Goal: Task Accomplishment & Management: Use online tool/utility

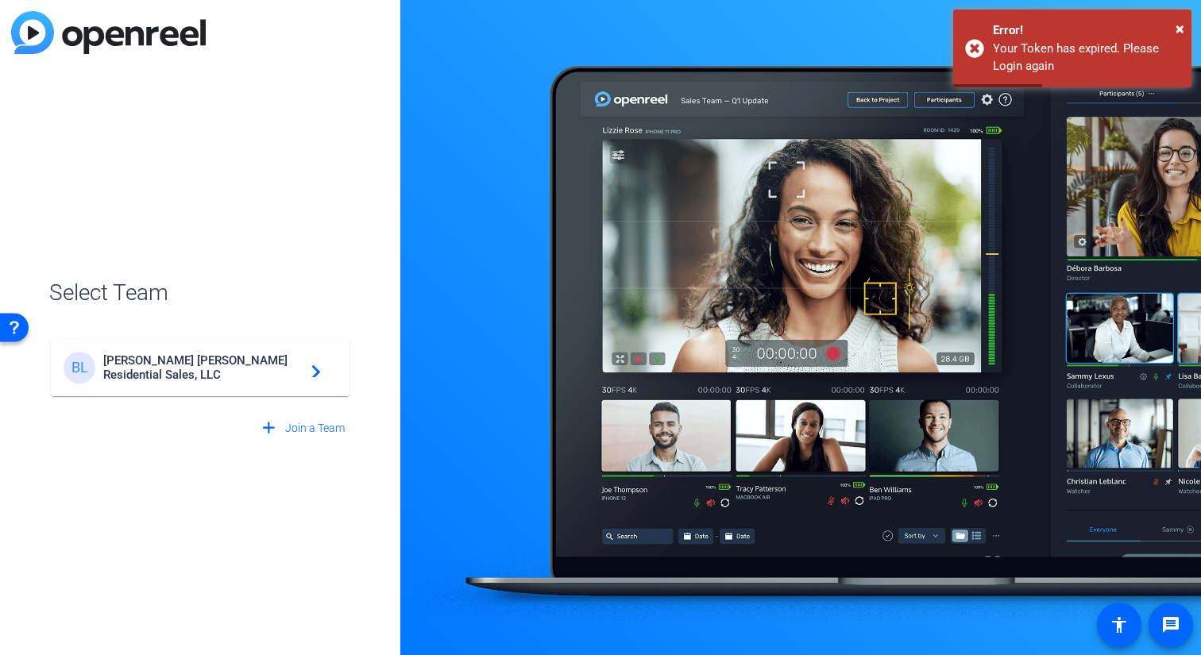
click at [231, 339] on mat-card-content "[PERSON_NAME] [PERSON_NAME] Residential Sales, LLC navigate_next" at bounding box center [200, 367] width 299 height 57
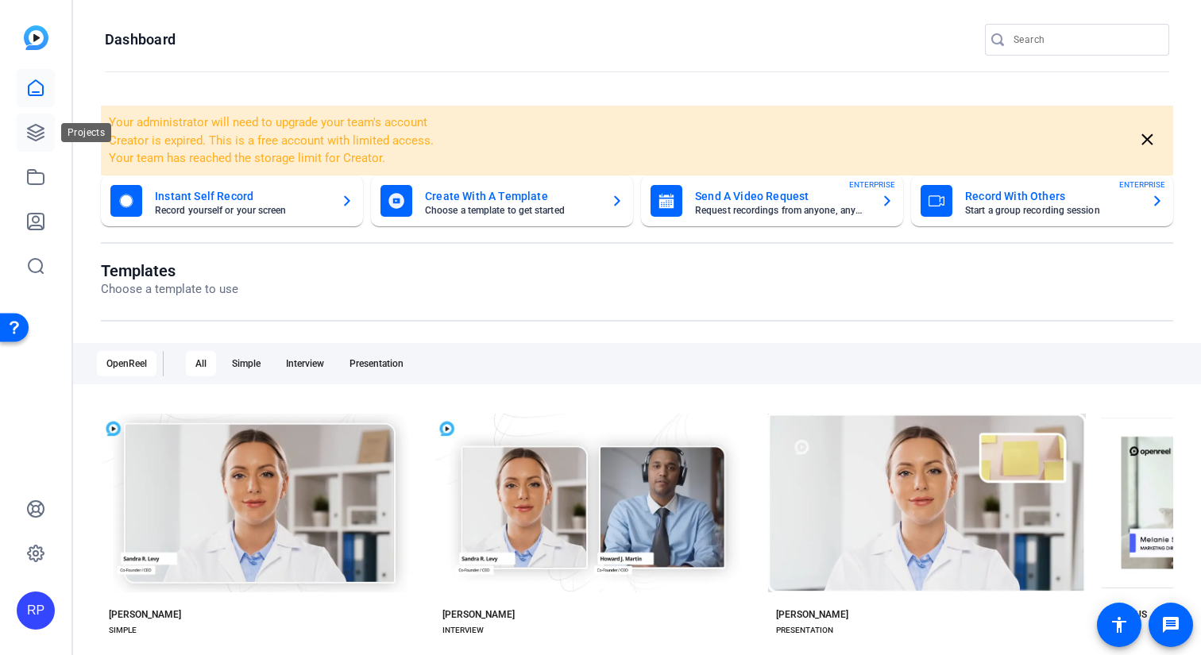
click at [44, 135] on icon at bounding box center [35, 132] width 19 height 19
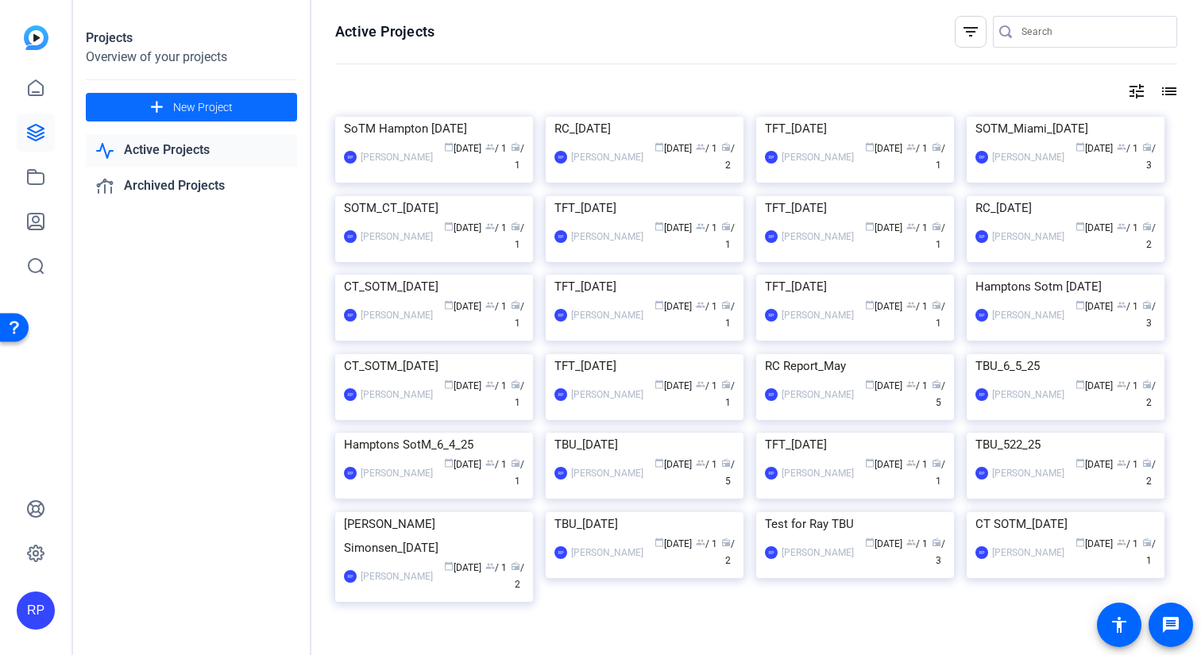
click at [216, 110] on span "New Project" at bounding box center [203, 107] width 60 height 17
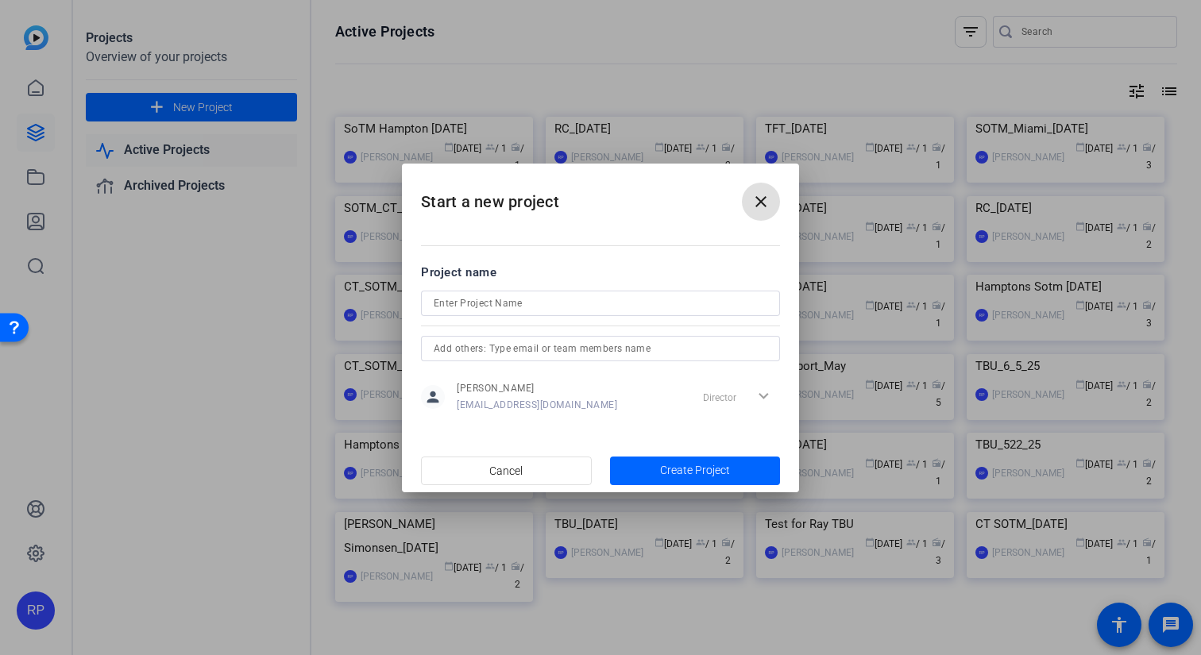
click at [442, 300] on input at bounding box center [601, 303] width 334 height 19
click at [434, 303] on input "[DATE]." at bounding box center [601, 303] width 334 height 19
click at [469, 304] on input "CT_SOTM_[DATE]." at bounding box center [601, 303] width 334 height 19
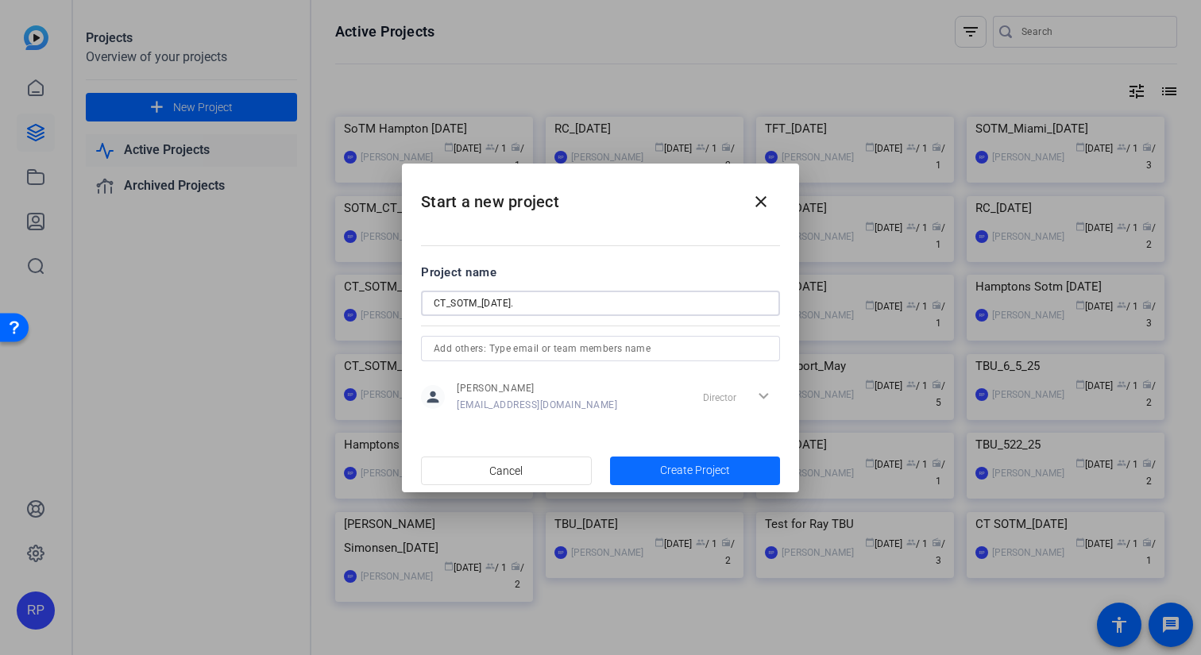
type input "CT_SOTM_[DATE]."
click at [738, 467] on span "button" at bounding box center [695, 471] width 171 height 38
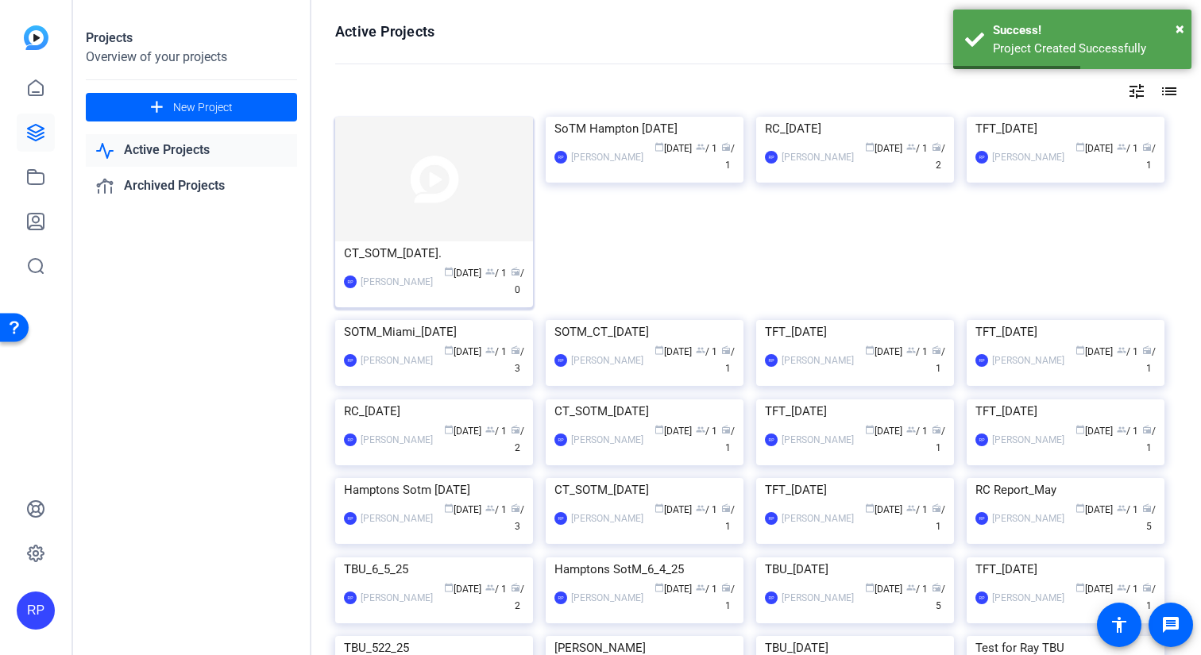
click at [389, 255] on div "CT_SOTM_[DATE]." at bounding box center [434, 253] width 180 height 24
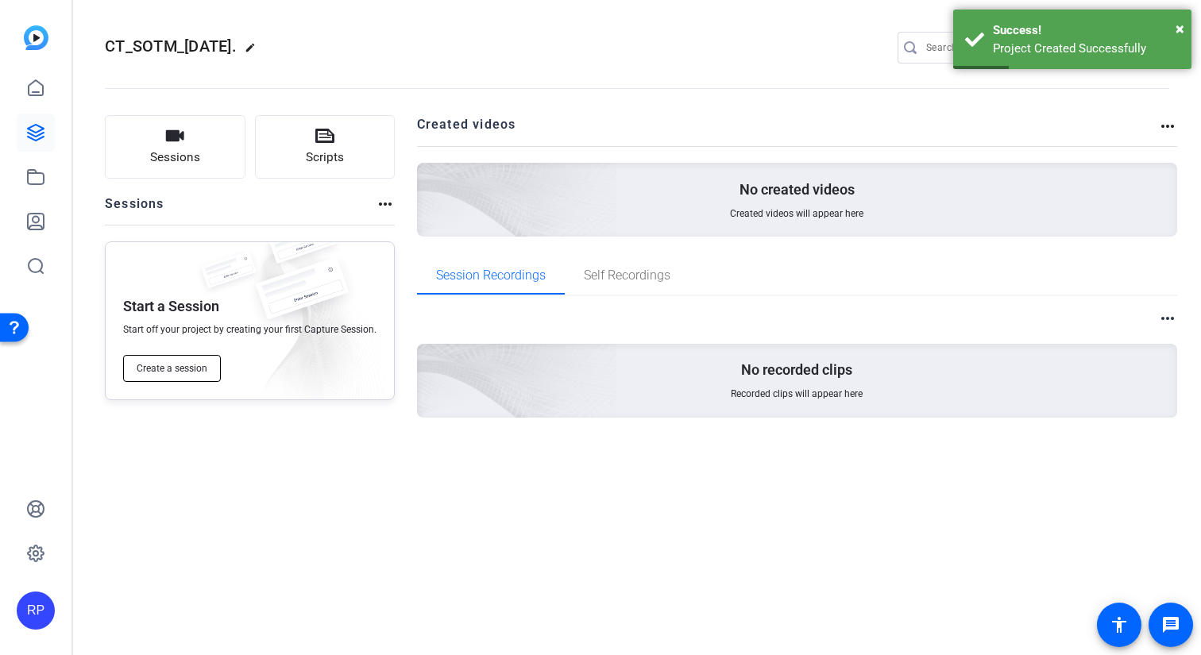
click at [183, 365] on span "Create a session" at bounding box center [172, 368] width 71 height 13
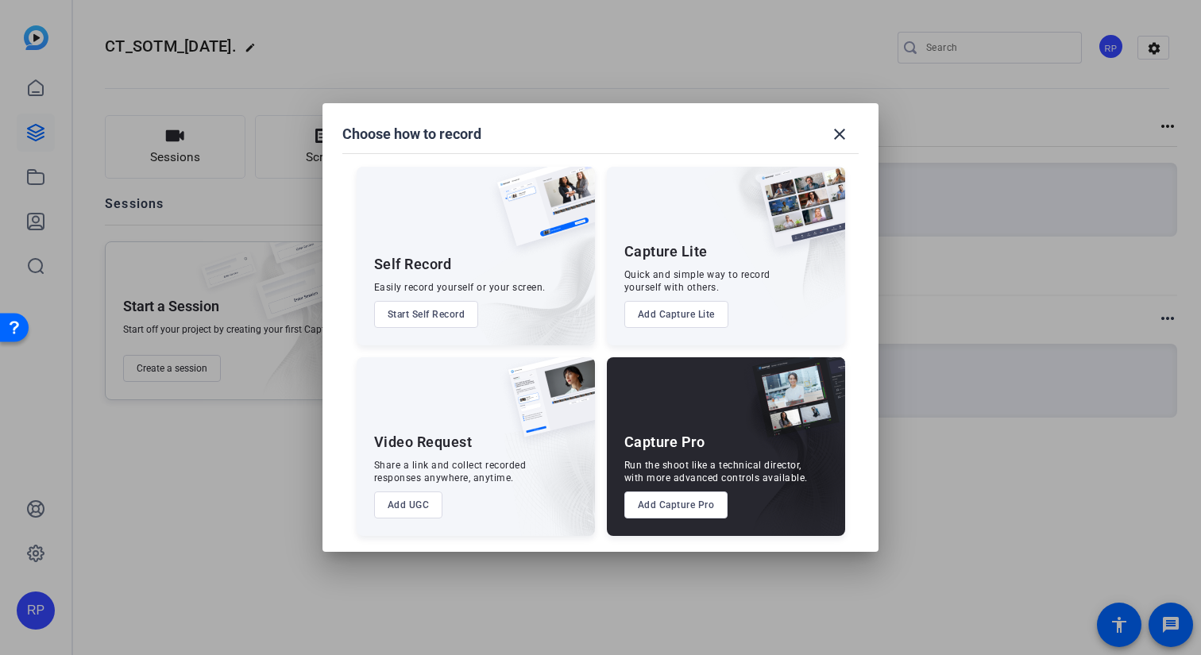
click at [666, 504] on button "Add Capture Pro" at bounding box center [676, 505] width 104 height 27
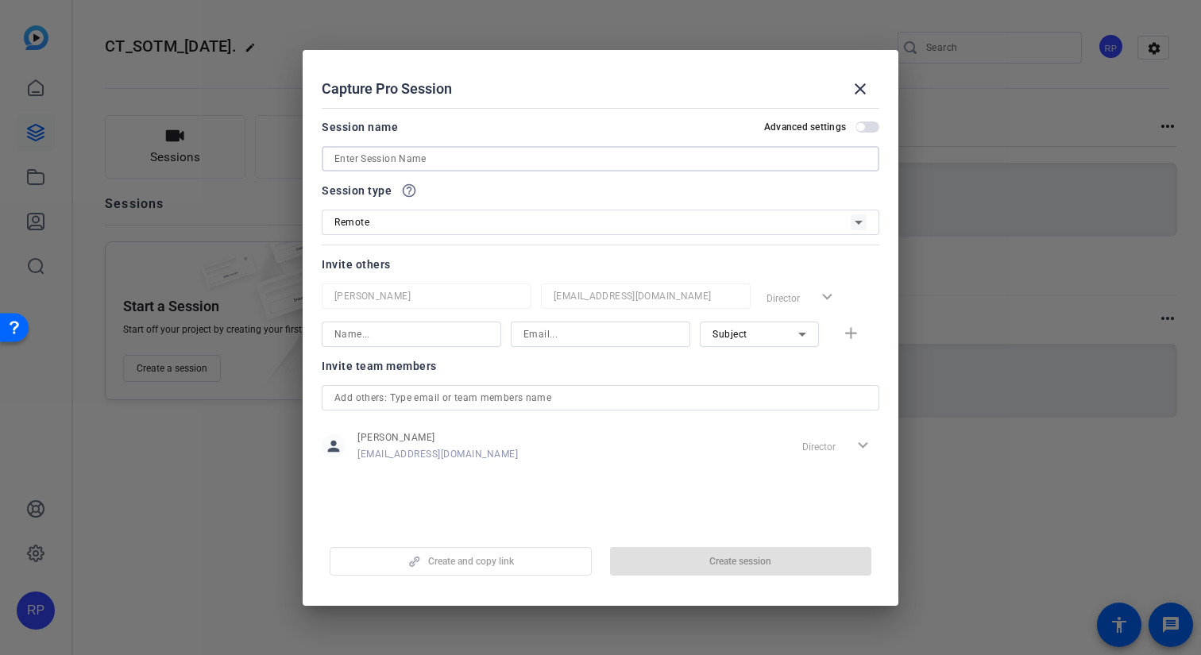
click at [439, 149] on input at bounding box center [600, 158] width 532 height 19
paste input "CT_SOTM_[DATE]."
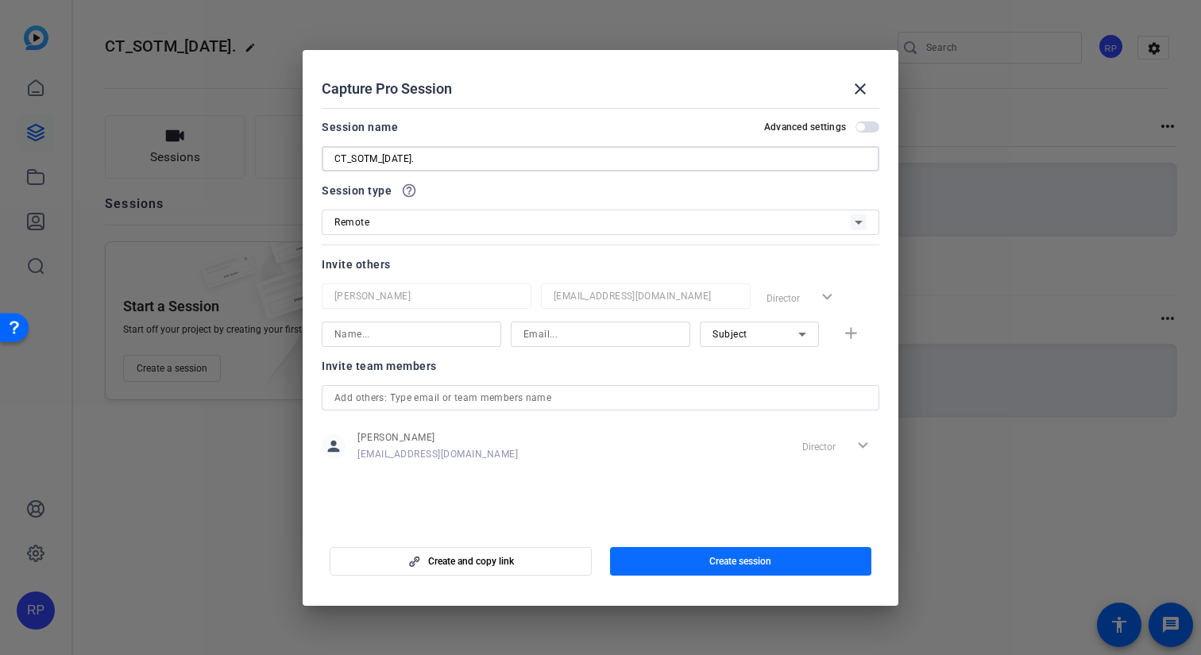
type input "CT_SOTM_[DATE]."
click at [734, 569] on span "button" at bounding box center [741, 561] width 262 height 38
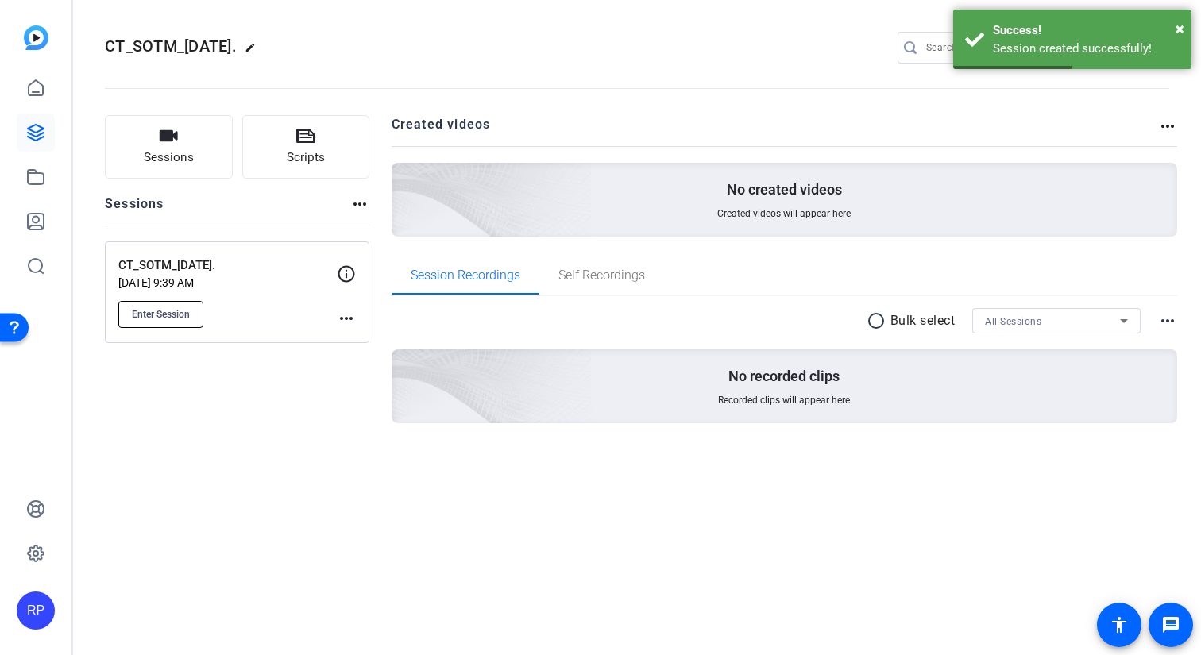
click at [176, 320] on button "Enter Session" at bounding box center [160, 314] width 85 height 27
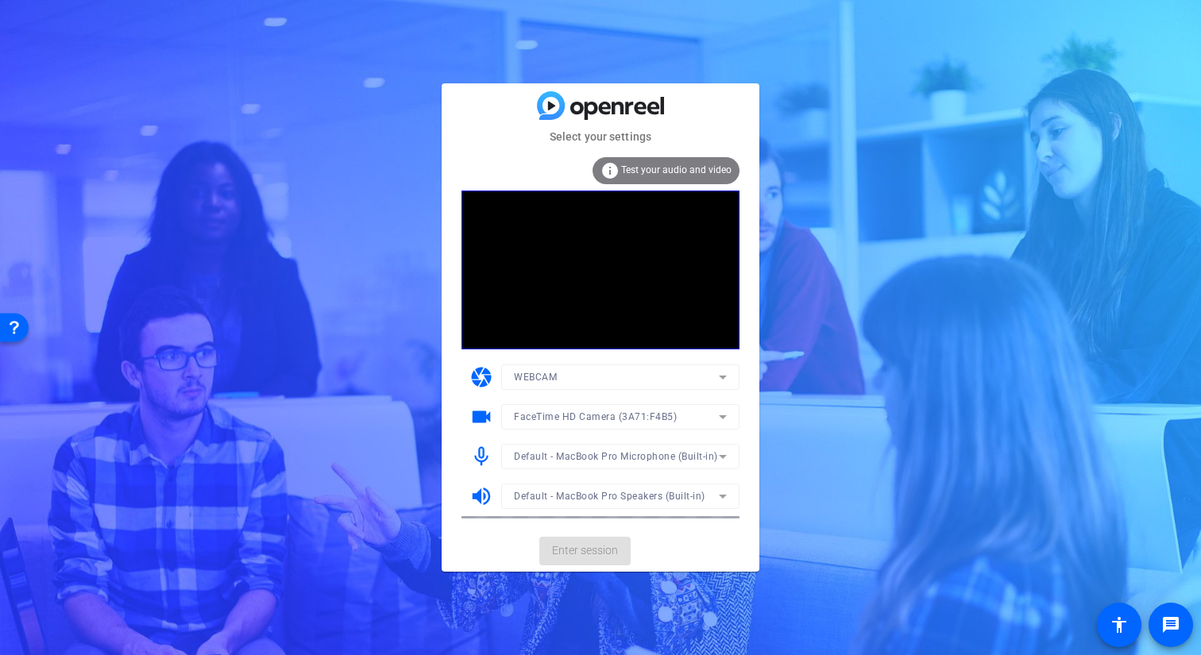
click at [570, 550] on mat-card-actions "Enter session" at bounding box center [601, 551] width 318 height 41
click at [569, 555] on span "Enter session" at bounding box center [585, 550] width 66 height 17
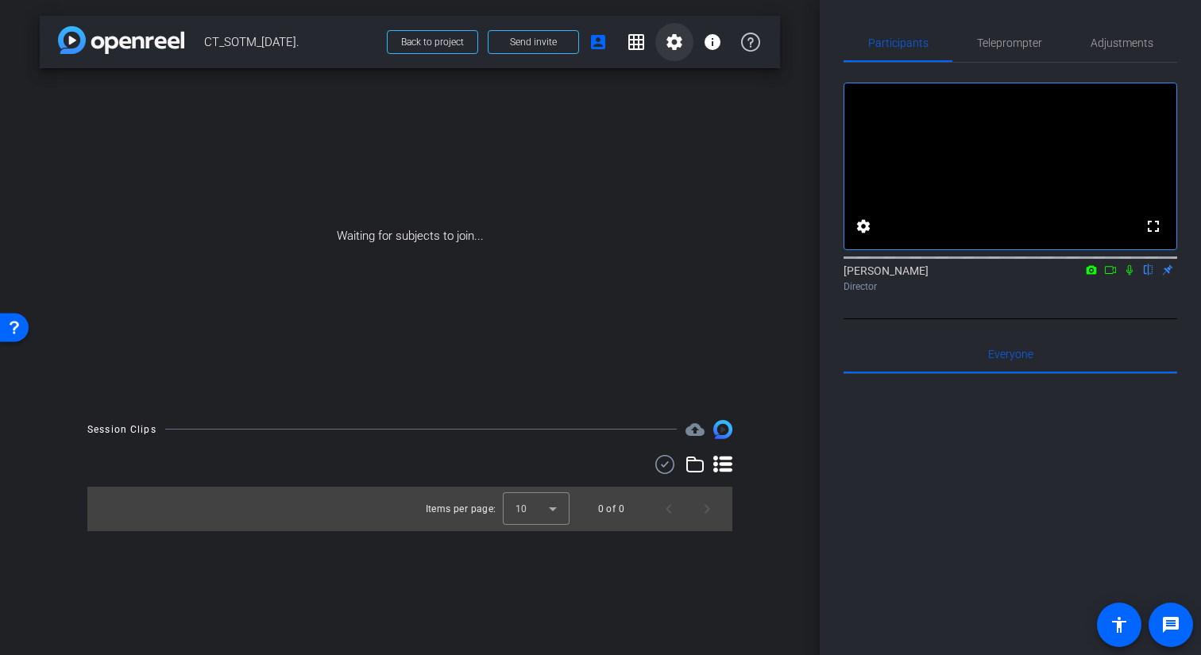
click at [677, 44] on mat-icon "settings" at bounding box center [674, 42] width 19 height 19
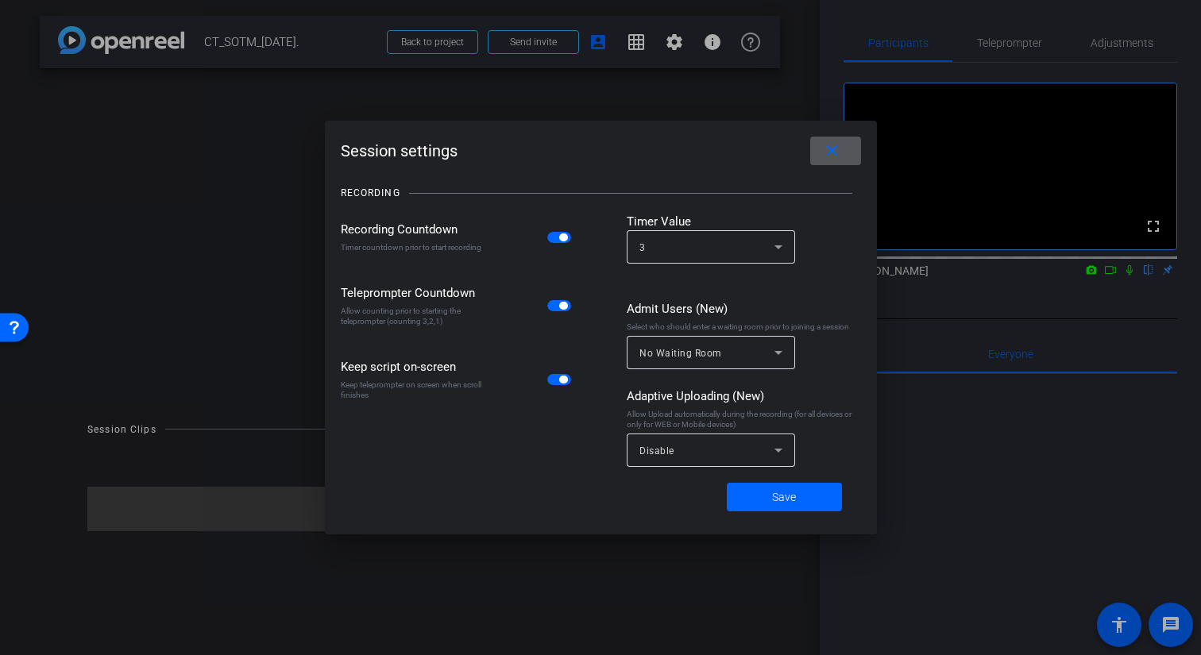
click at [665, 453] on span "Disable" at bounding box center [656, 451] width 35 height 11
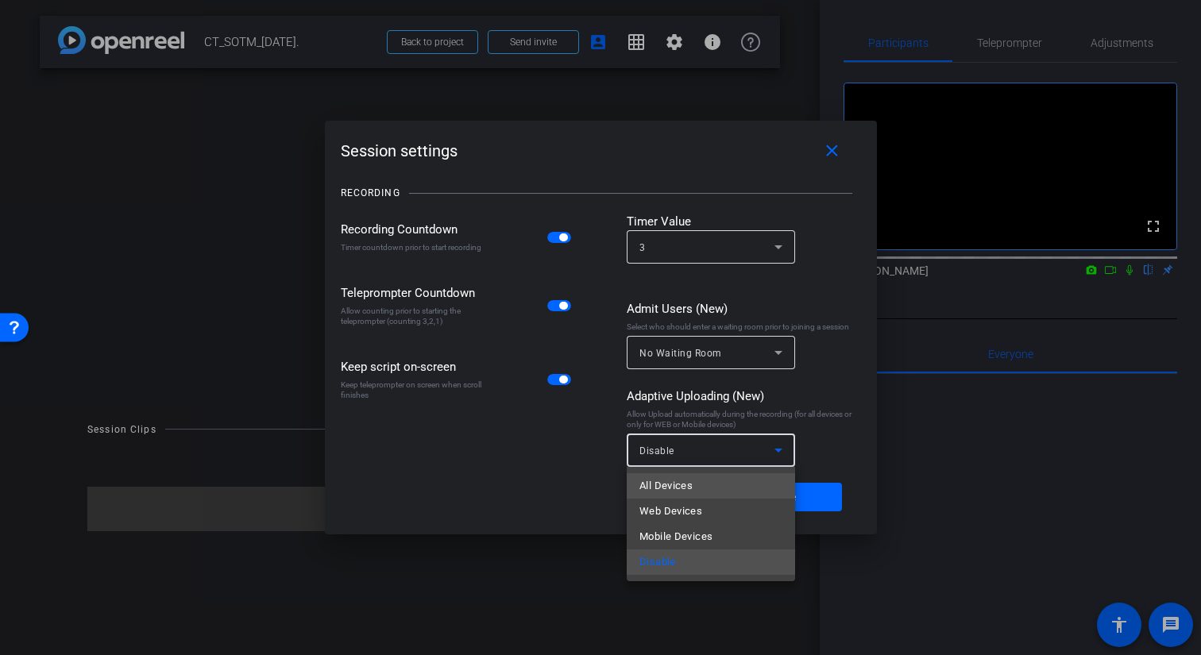
click at [659, 484] on span "All Devices" at bounding box center [665, 486] width 53 height 19
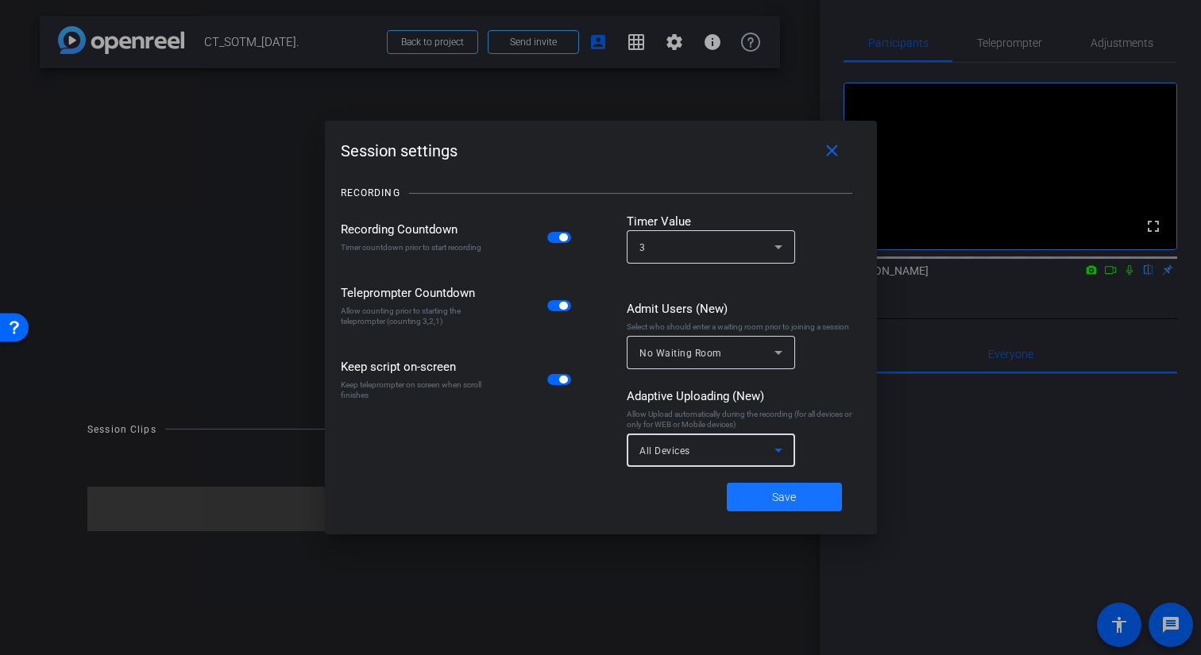
click at [775, 504] on span "Save" at bounding box center [784, 497] width 24 height 17
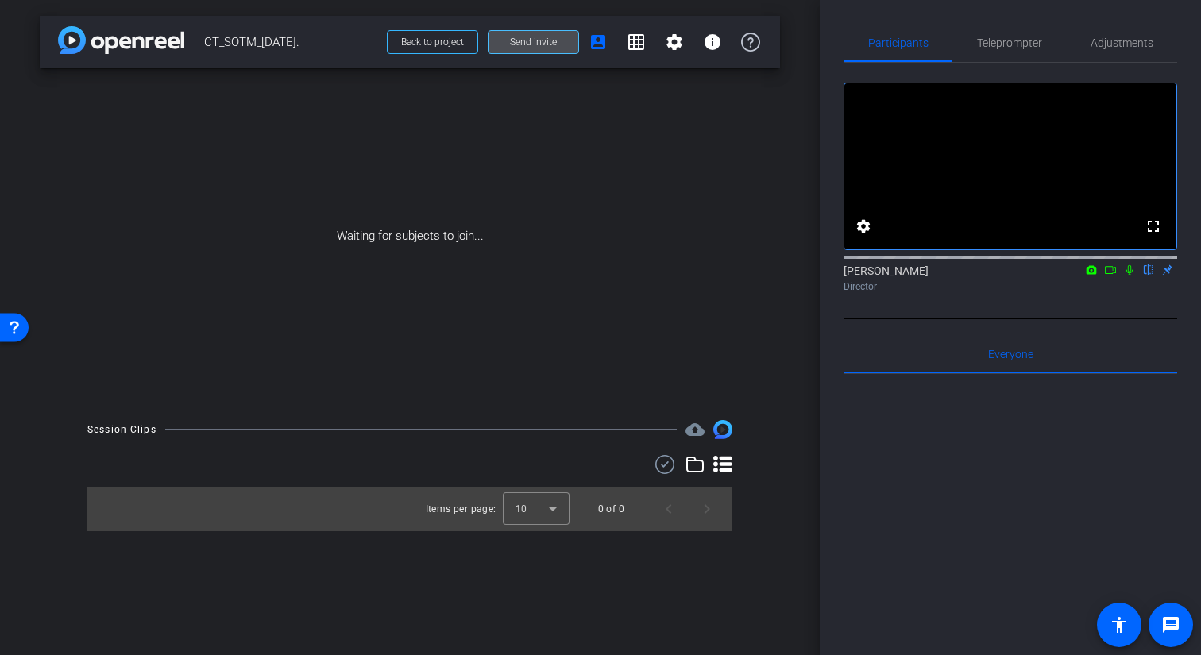
click at [526, 48] on span at bounding box center [533, 42] width 90 height 38
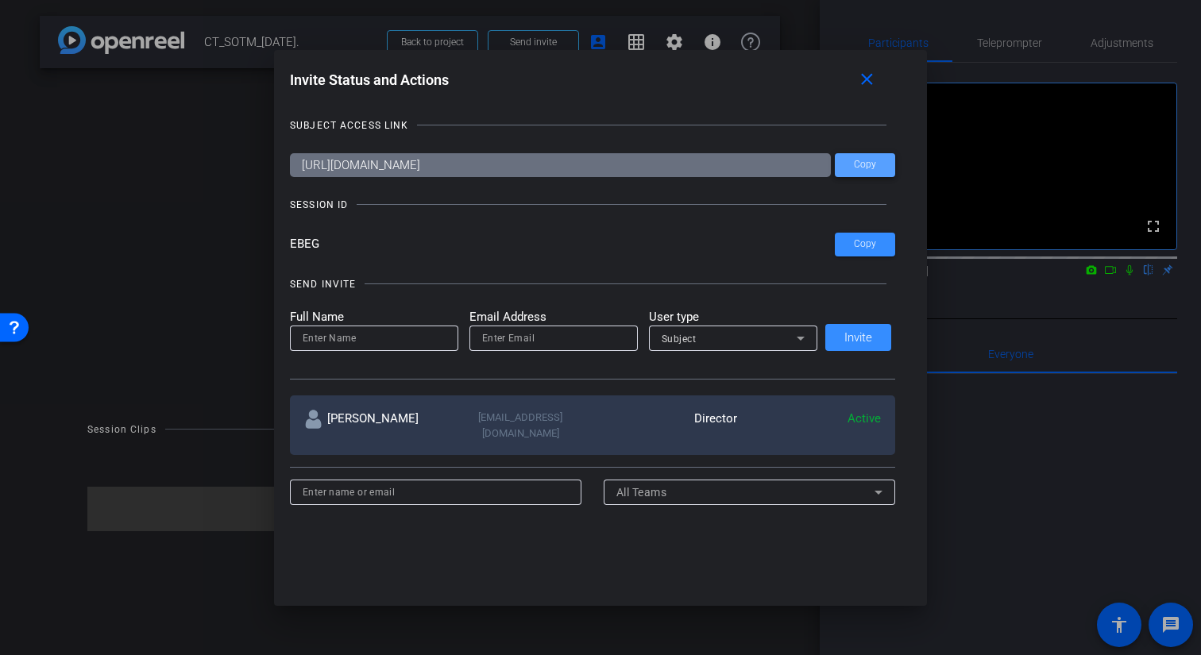
click at [851, 160] on span at bounding box center [865, 165] width 60 height 38
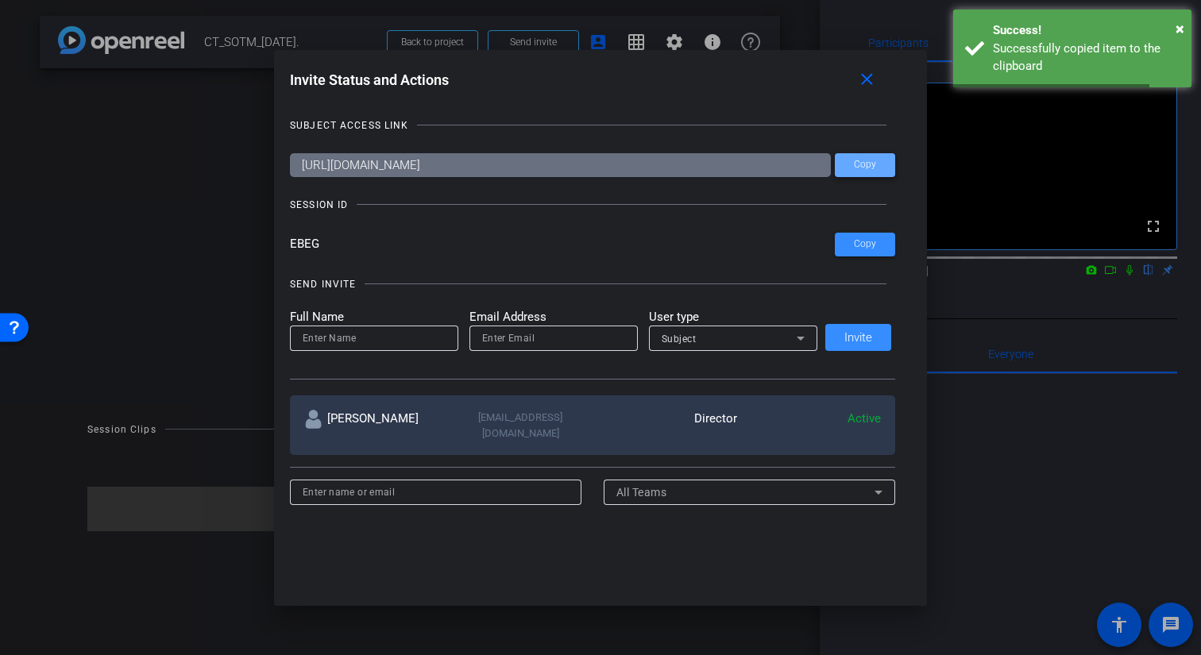
click at [854, 162] on span "Copy" at bounding box center [865, 165] width 22 height 12
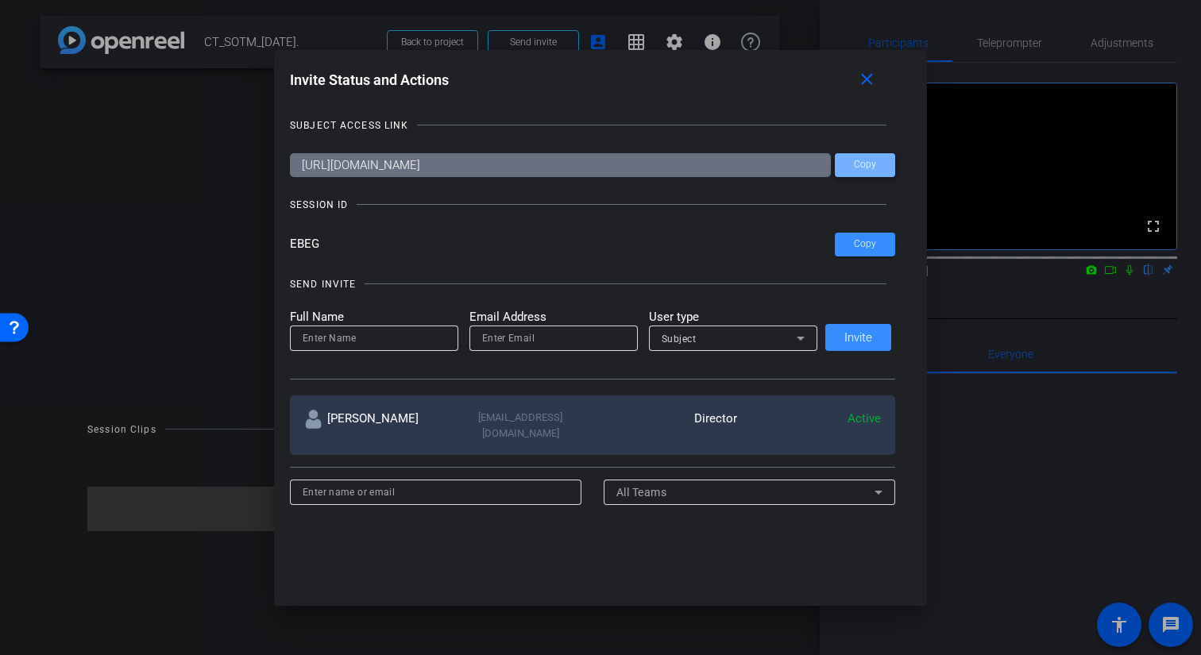
click at [869, 168] on span "Copy" at bounding box center [865, 165] width 22 height 12
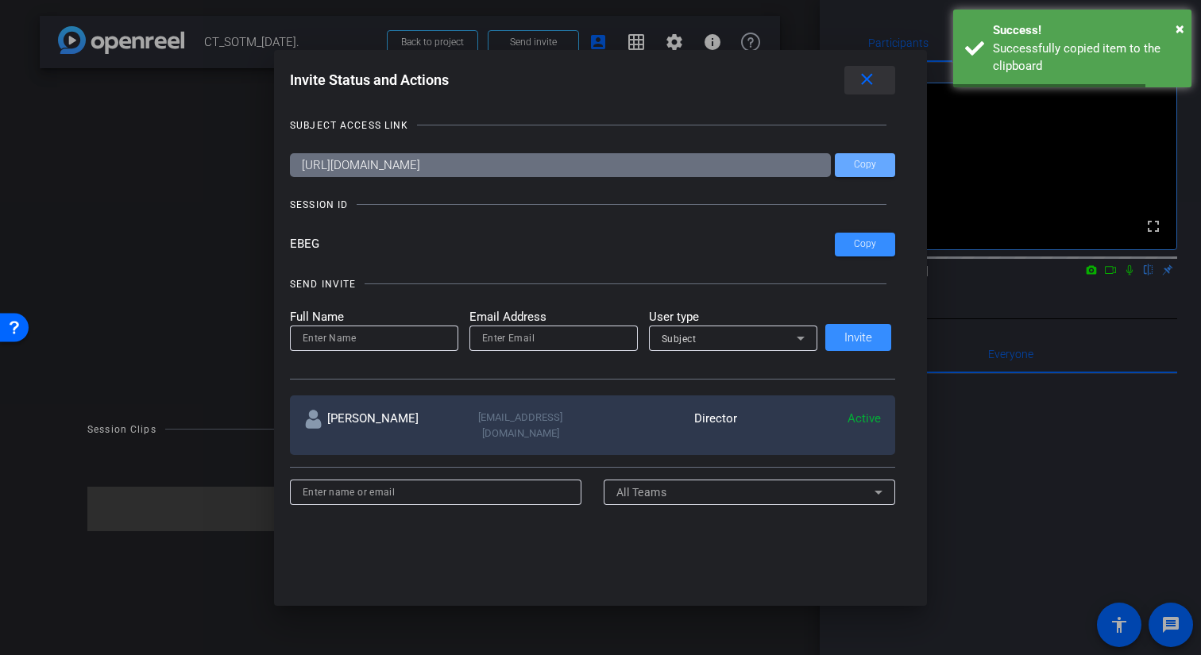
click at [866, 79] on mat-icon "close" at bounding box center [867, 80] width 20 height 20
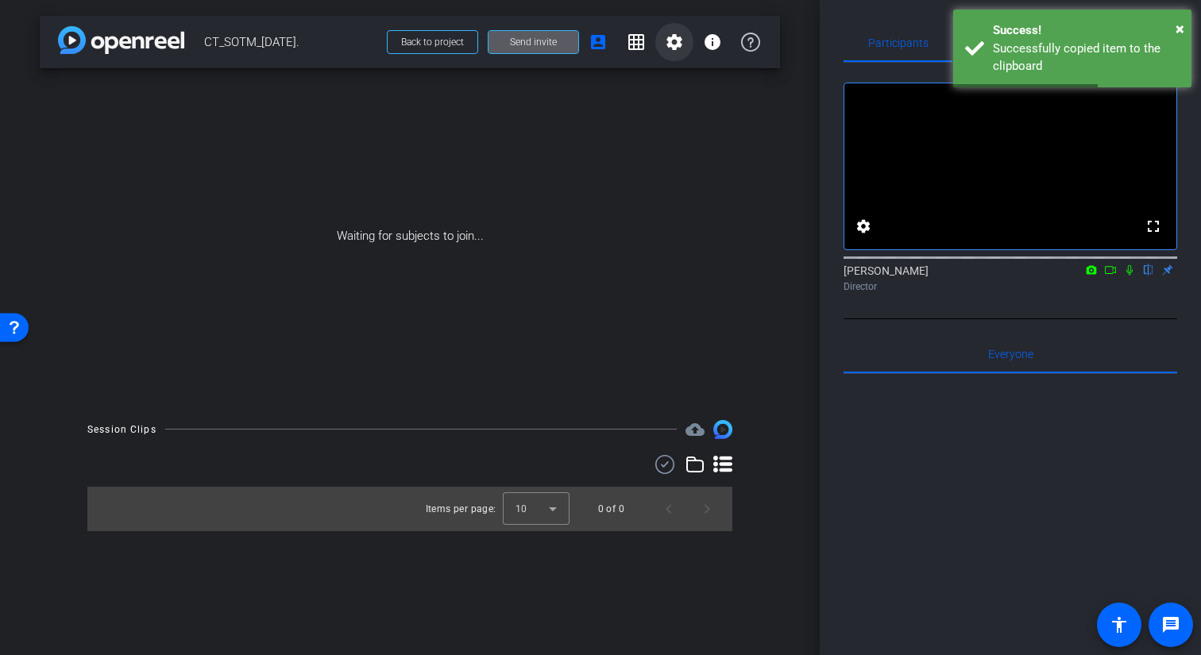
click at [681, 37] on mat-icon "settings" at bounding box center [674, 42] width 19 height 19
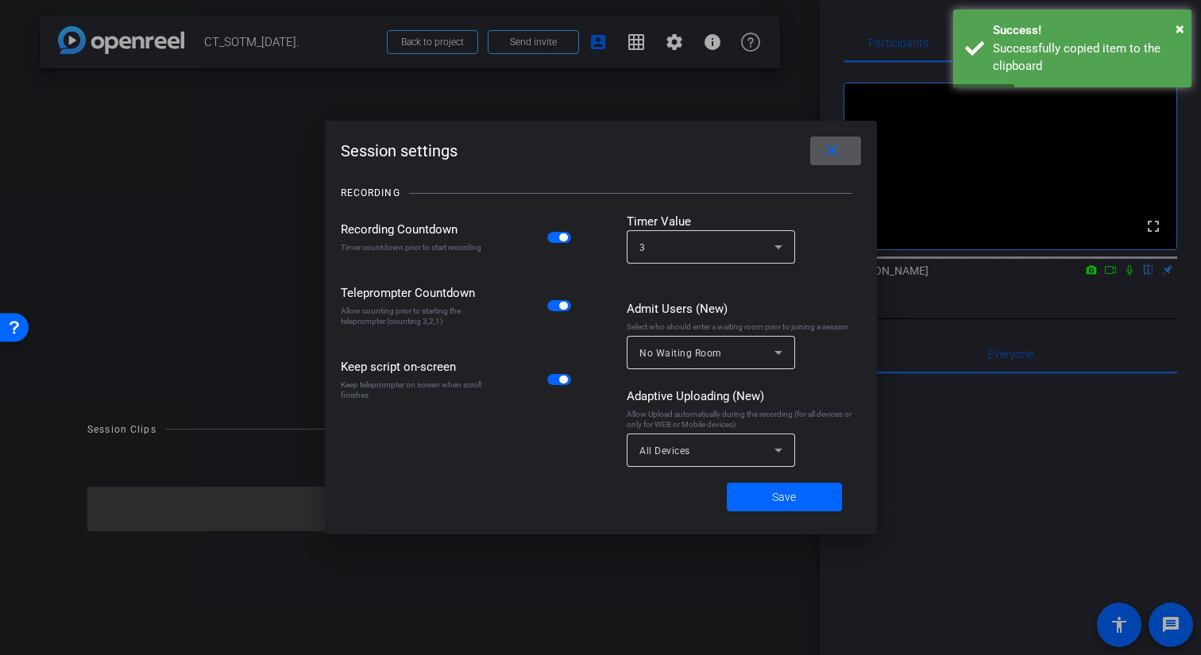
click at [843, 147] on span at bounding box center [835, 151] width 51 height 38
